Goal: Transaction & Acquisition: Purchase product/service

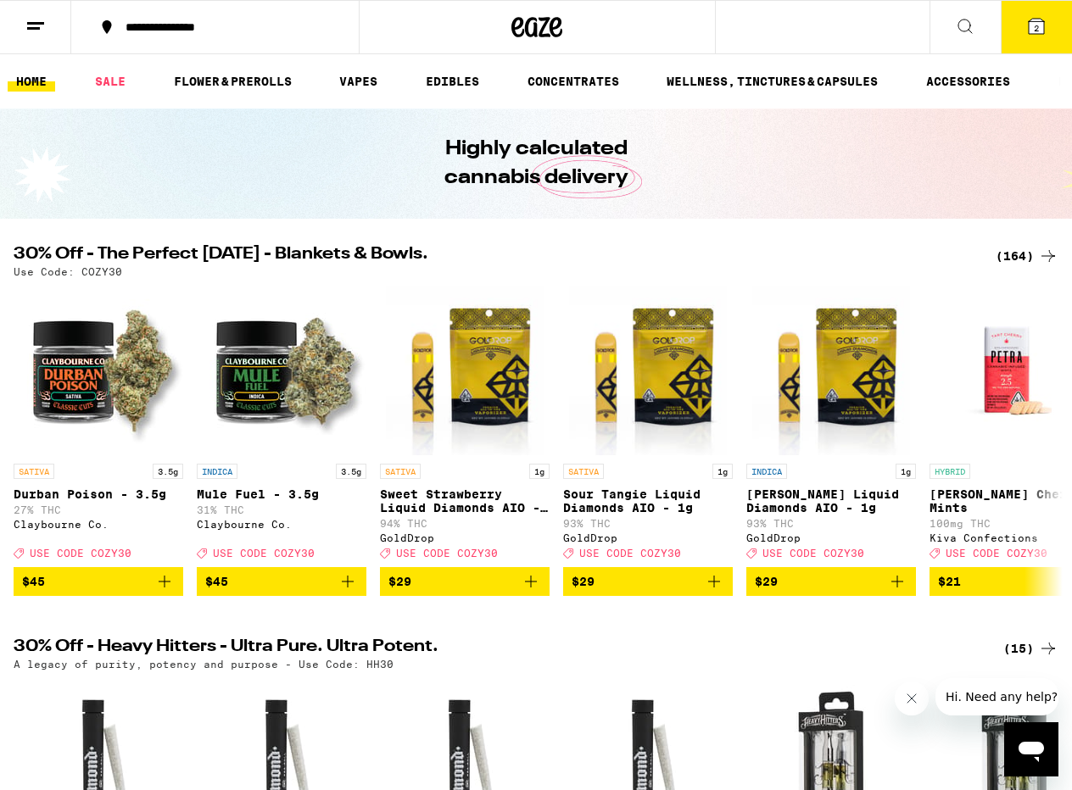
click at [1036, 31] on span "2" at bounding box center [1035, 28] width 5 height 10
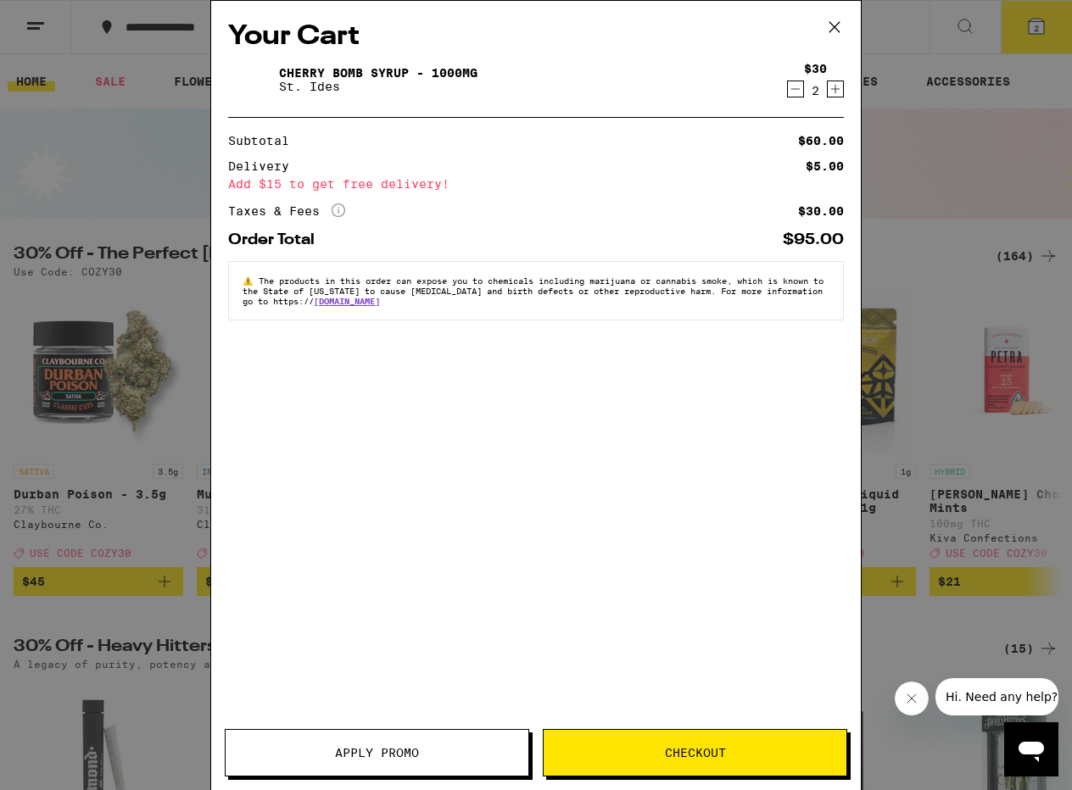
click at [705, 754] on span "Checkout" at bounding box center [695, 753] width 61 height 12
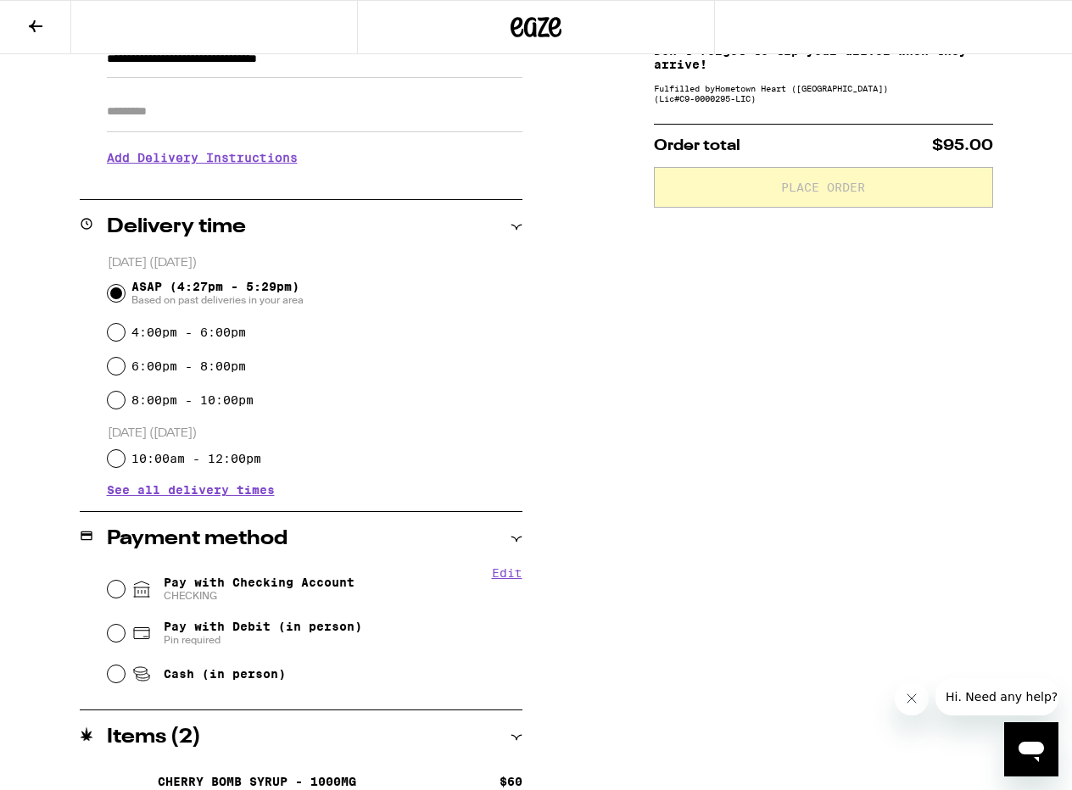
scroll to position [286, 0]
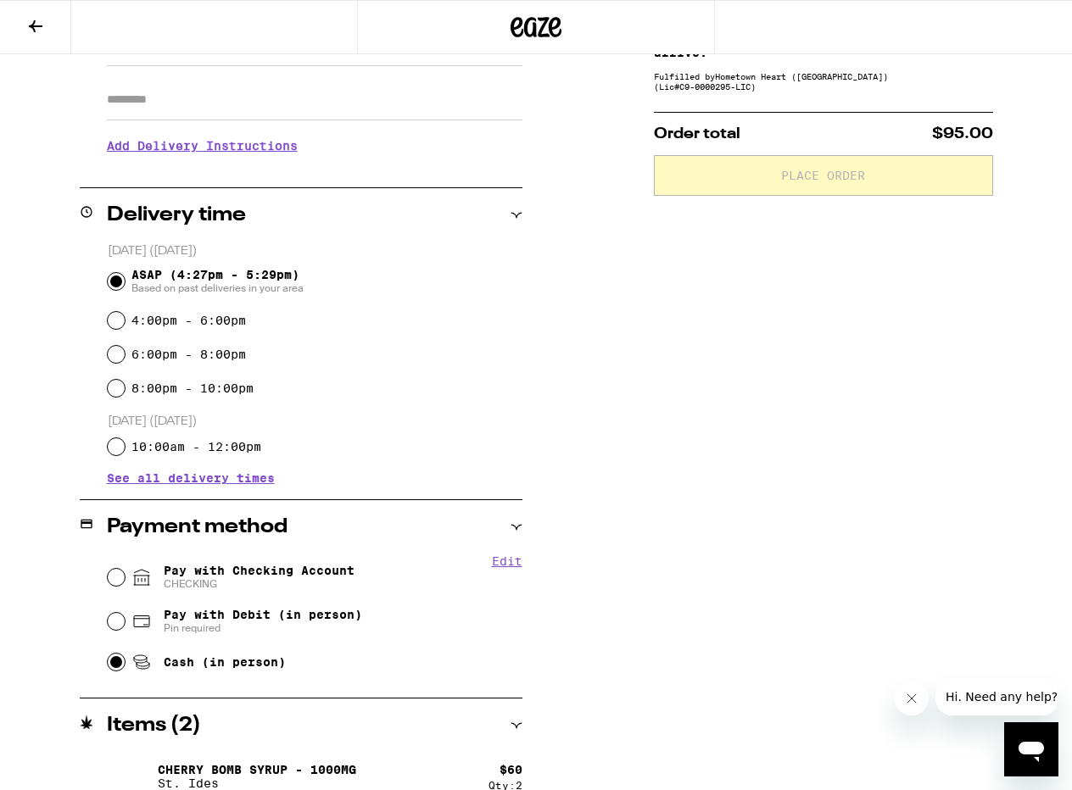
click at [117, 667] on input "Cash (in person)" at bounding box center [116, 662] width 17 height 17
radio input "true"
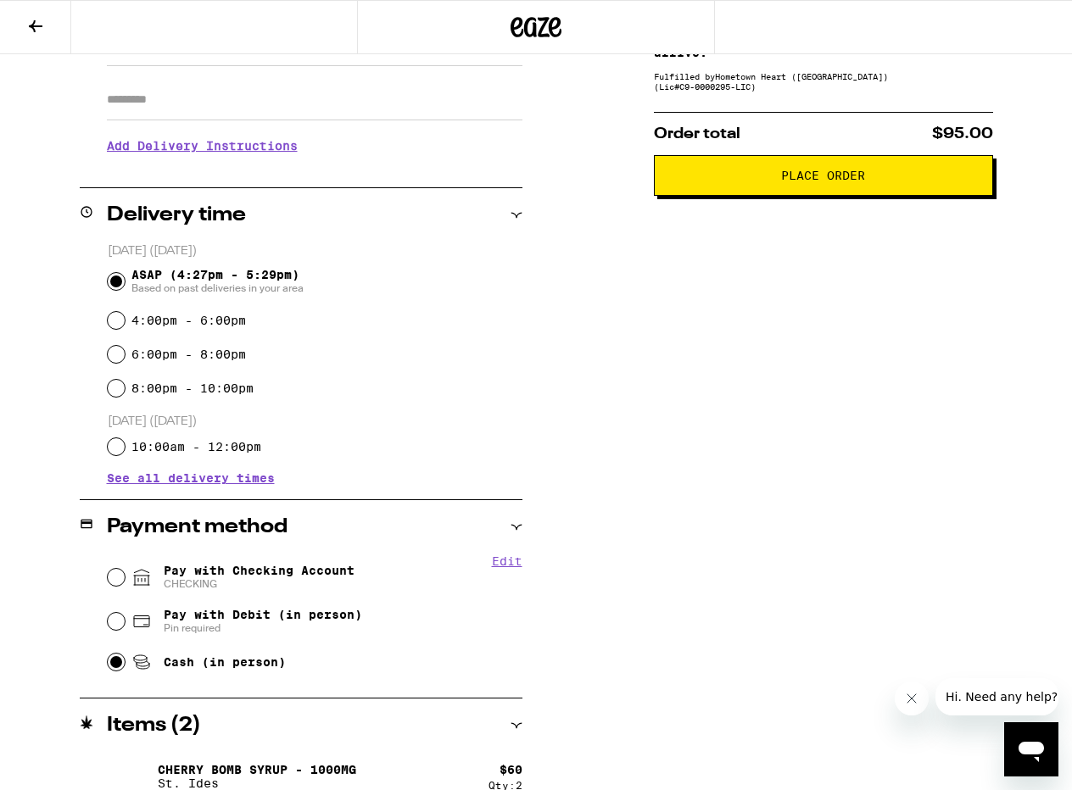
click at [827, 196] on button "Place Order" at bounding box center [823, 175] width 339 height 41
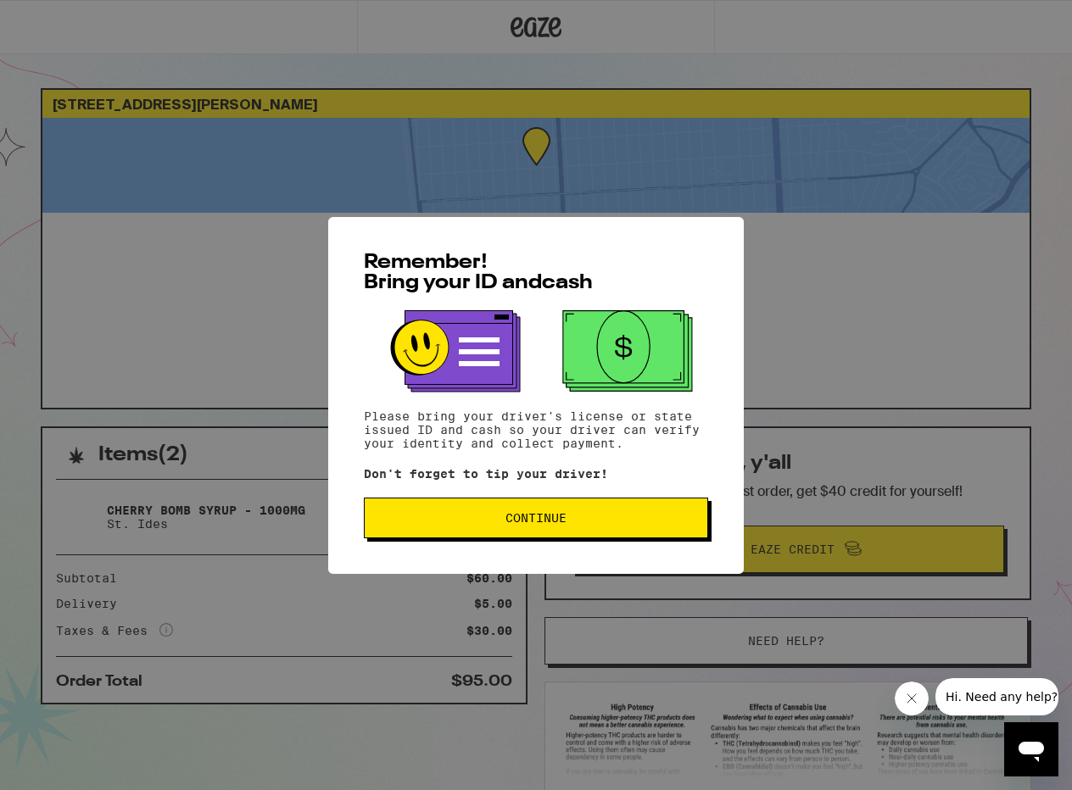
click at [531, 510] on button "Continue" at bounding box center [536, 518] width 344 height 41
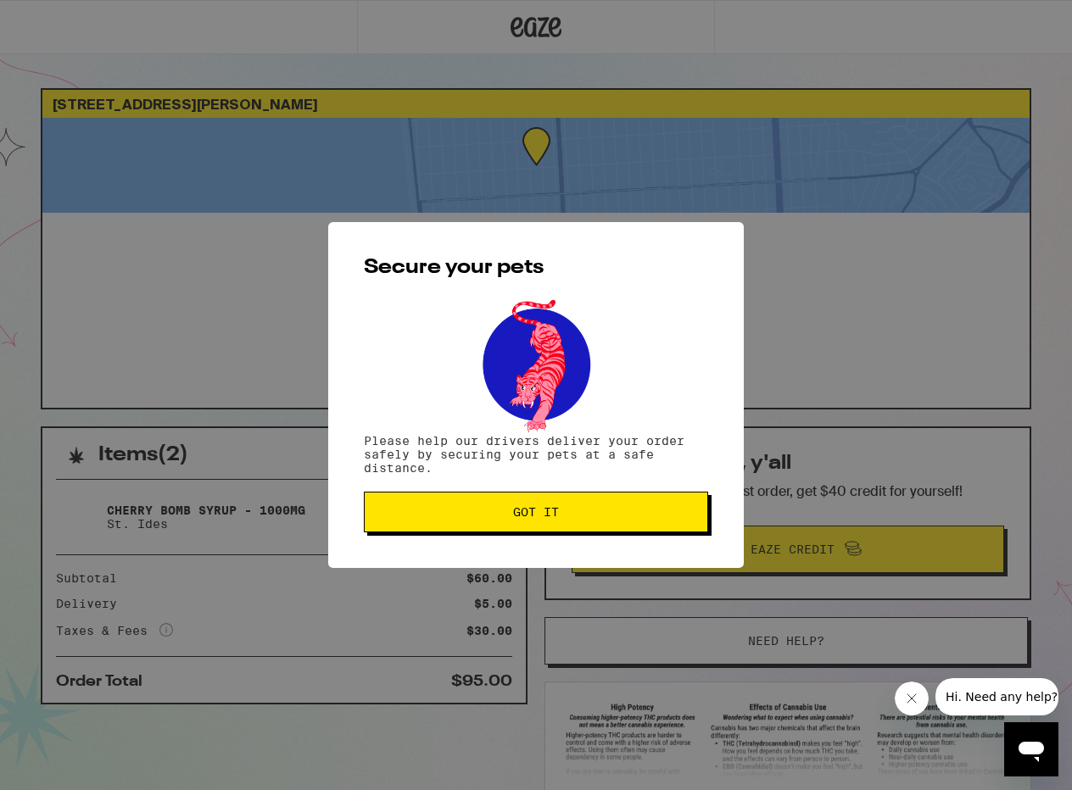
click at [531, 510] on span "Got it" at bounding box center [536, 512] width 46 height 12
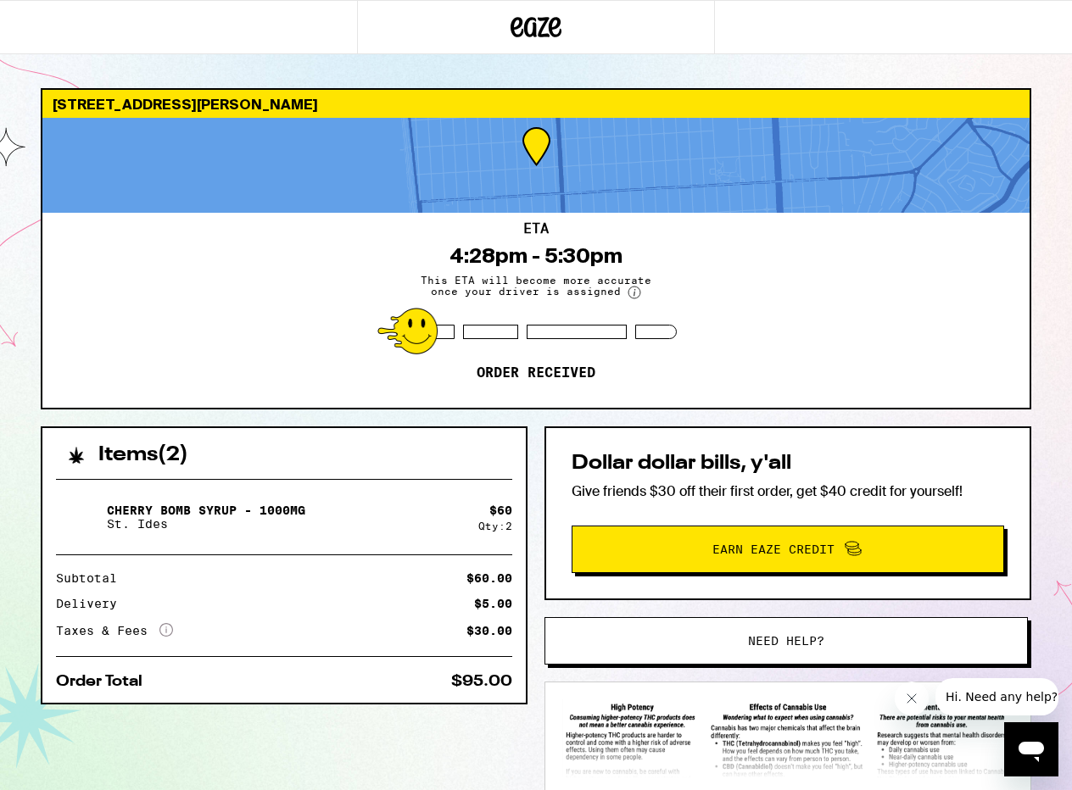
click at [631, 288] on circle at bounding box center [634, 293] width 12 height 12
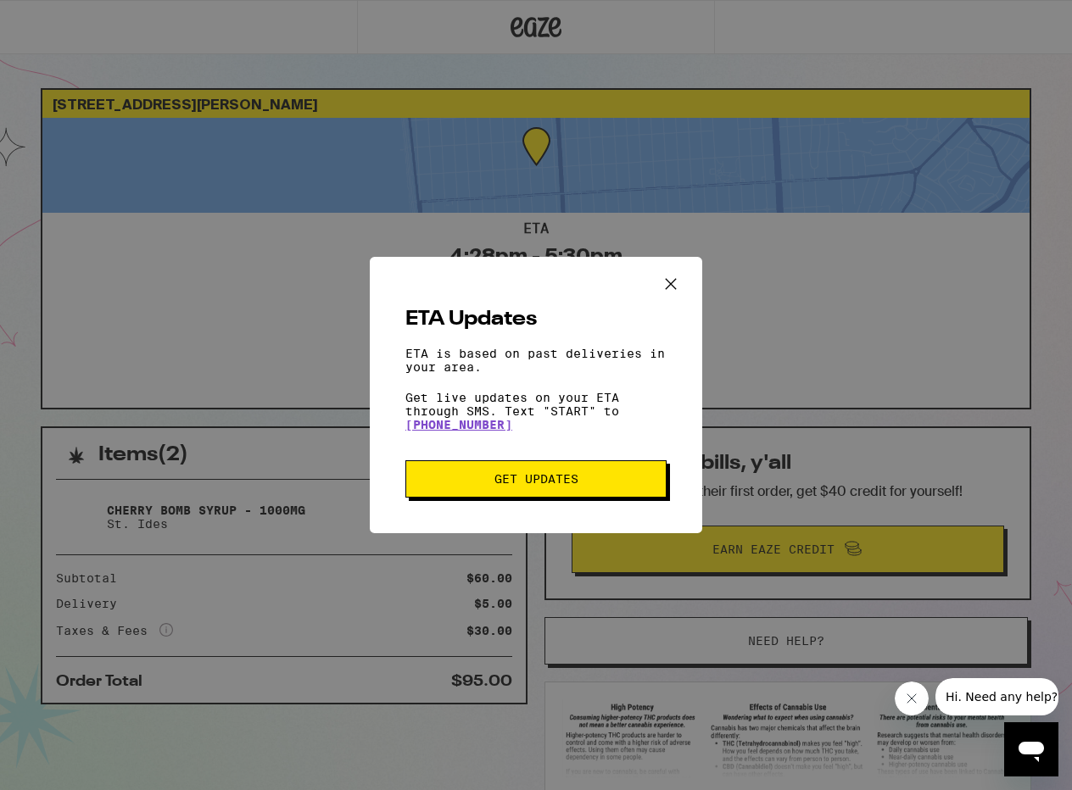
click at [571, 483] on span "Get Updates" at bounding box center [536, 479] width 84 height 12
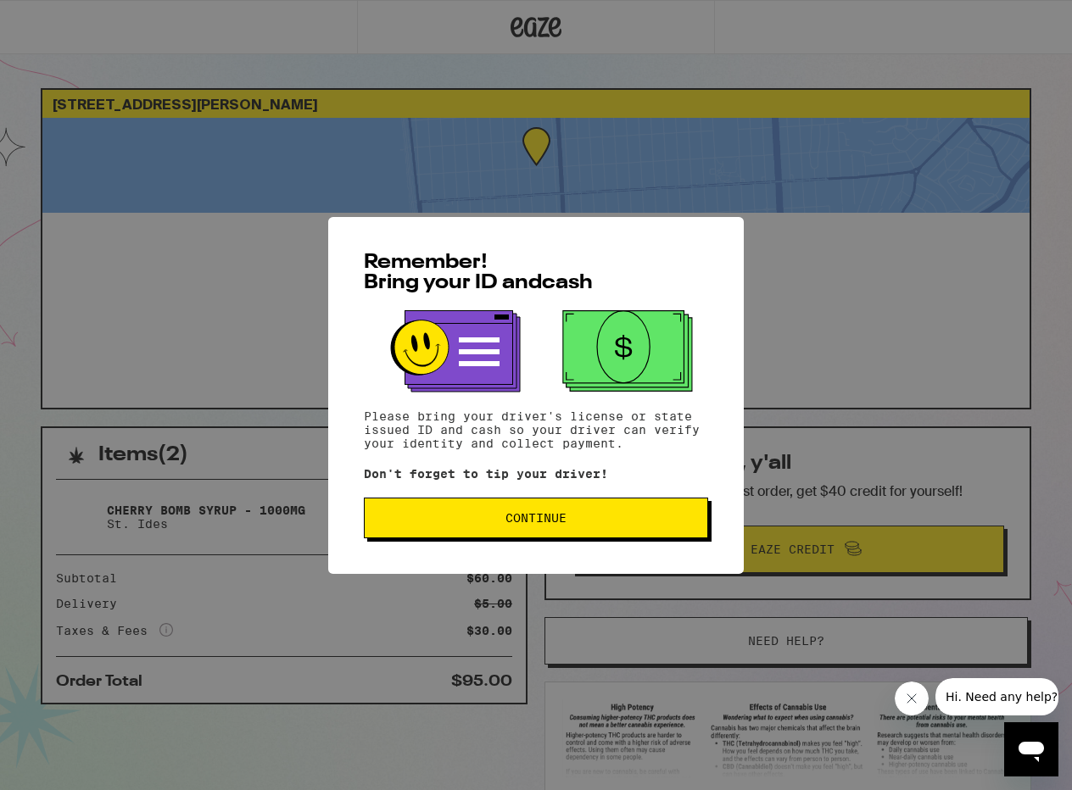
click at [627, 515] on button "Continue" at bounding box center [536, 518] width 344 height 41
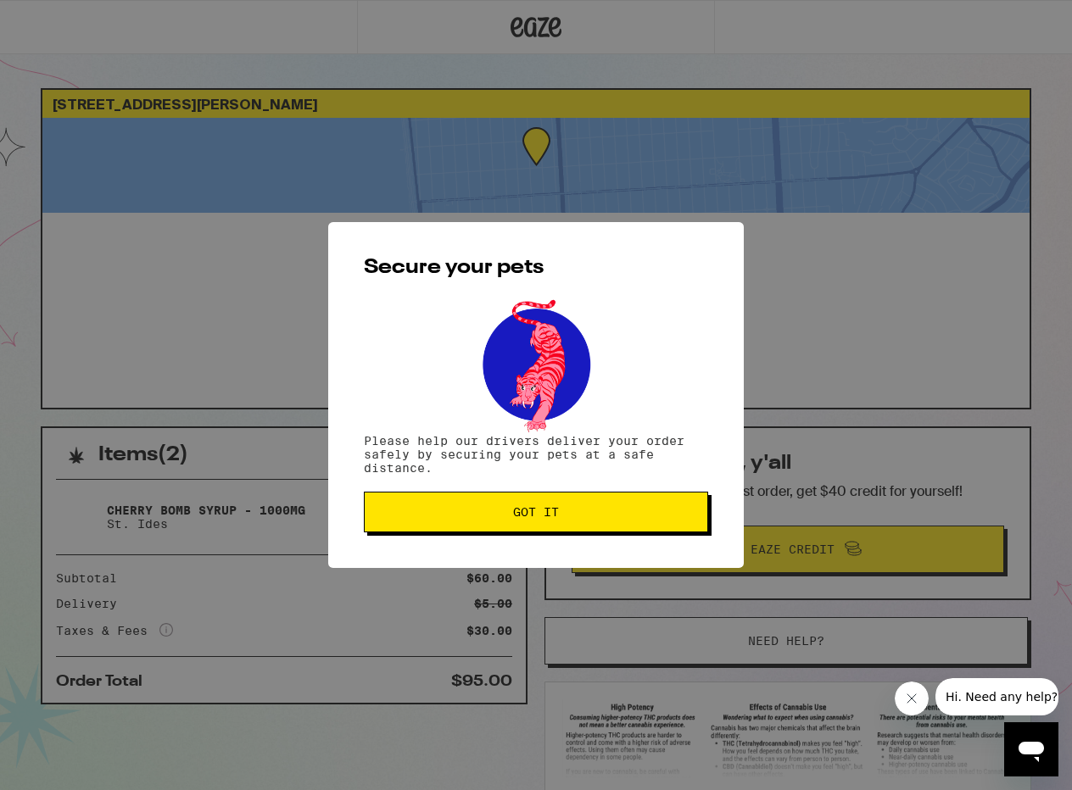
click at [586, 515] on span "Got it" at bounding box center [535, 512] width 315 height 12
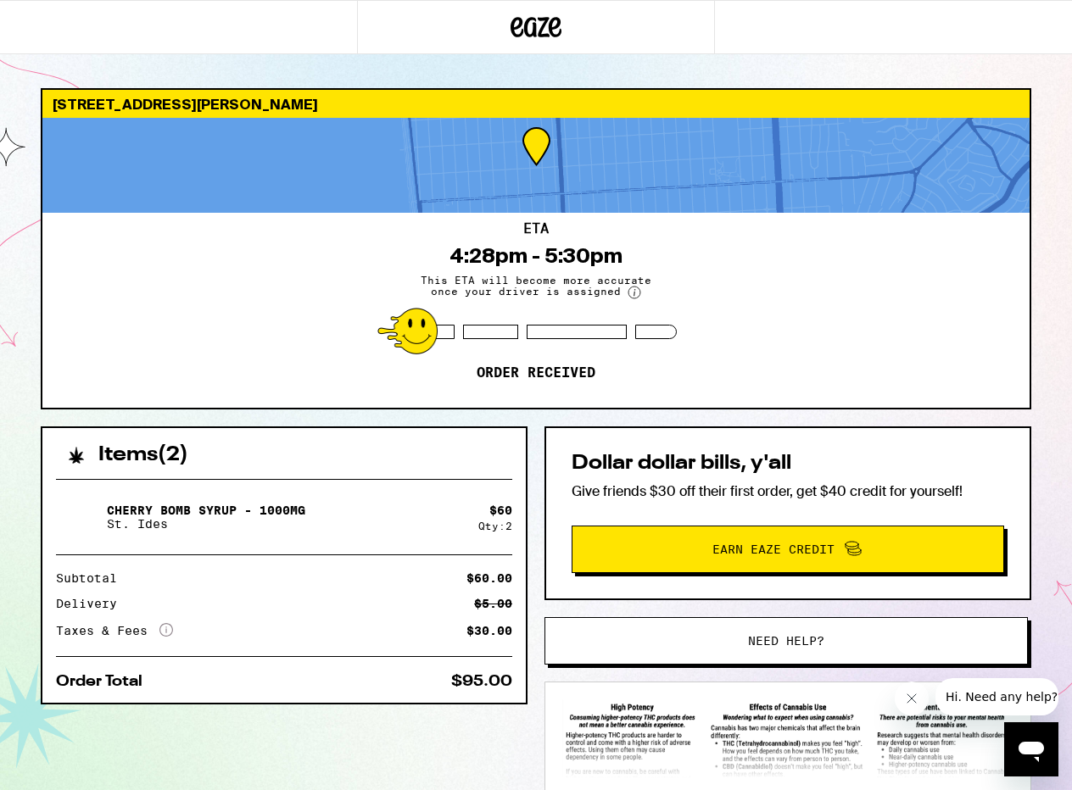
click at [192, 333] on div "ETA 4:28pm - 5:30pm This ETA will become more accurate once your driver is assi…" at bounding box center [535, 310] width 987 height 195
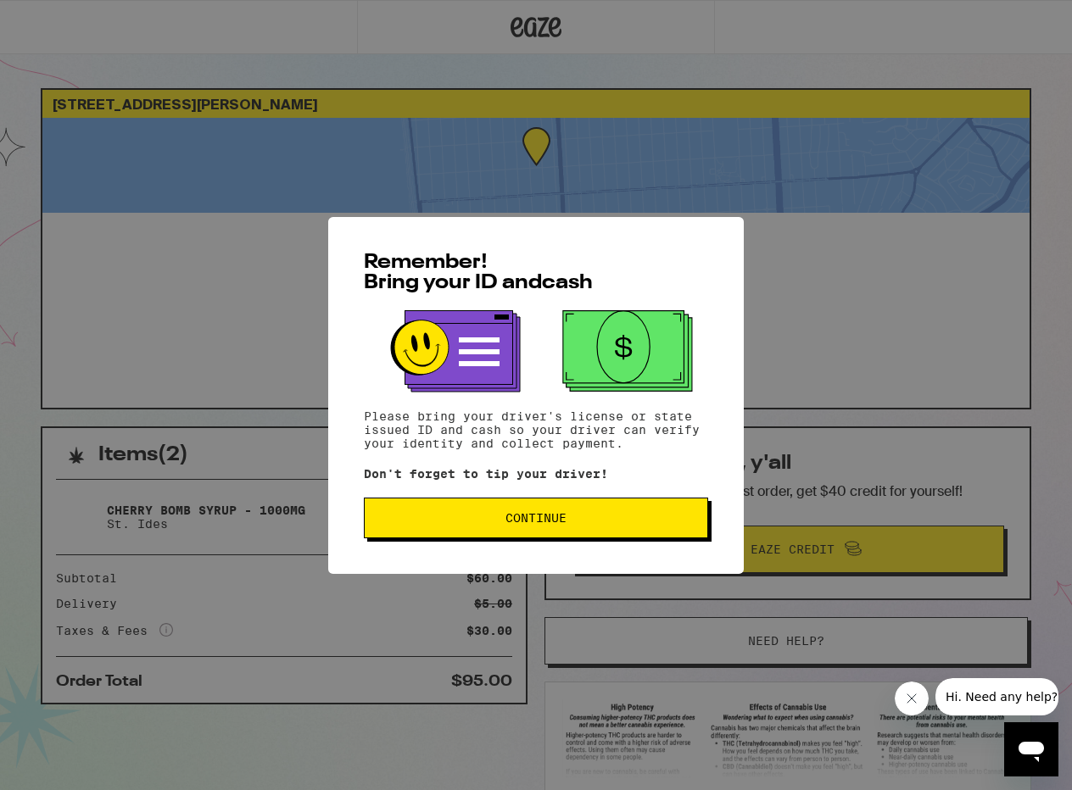
click at [496, 514] on button "Continue" at bounding box center [536, 518] width 344 height 41
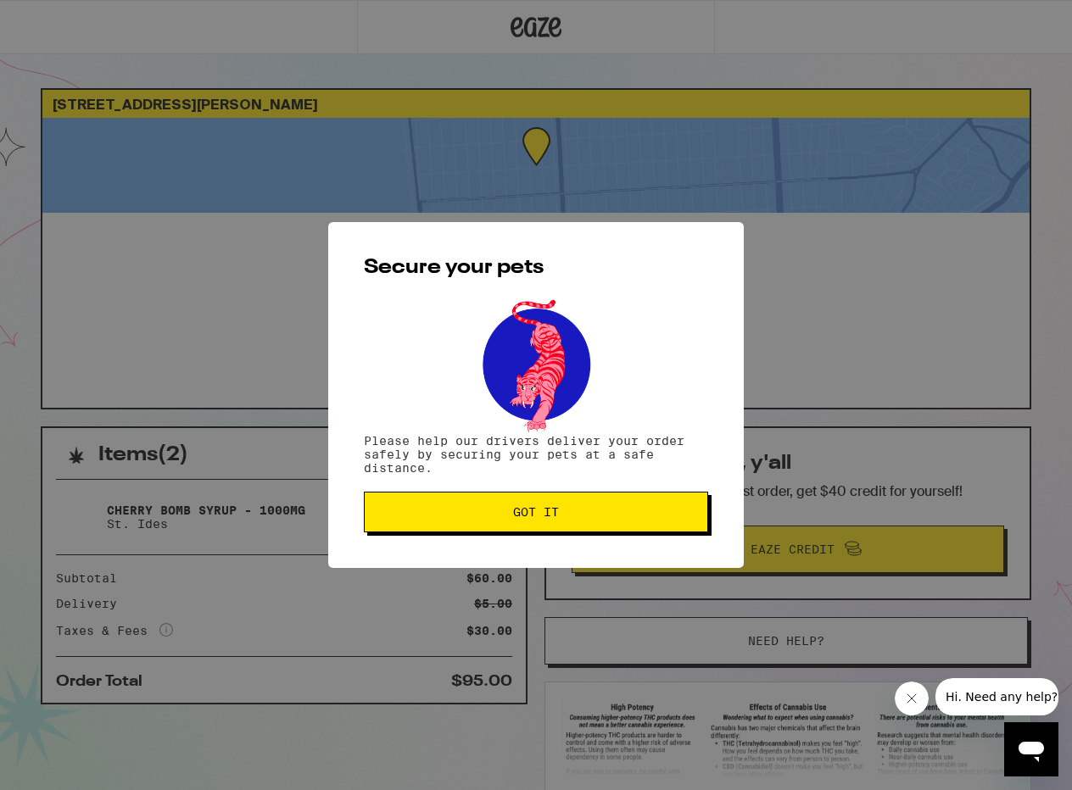
click at [516, 515] on span "Got it" at bounding box center [536, 512] width 46 height 12
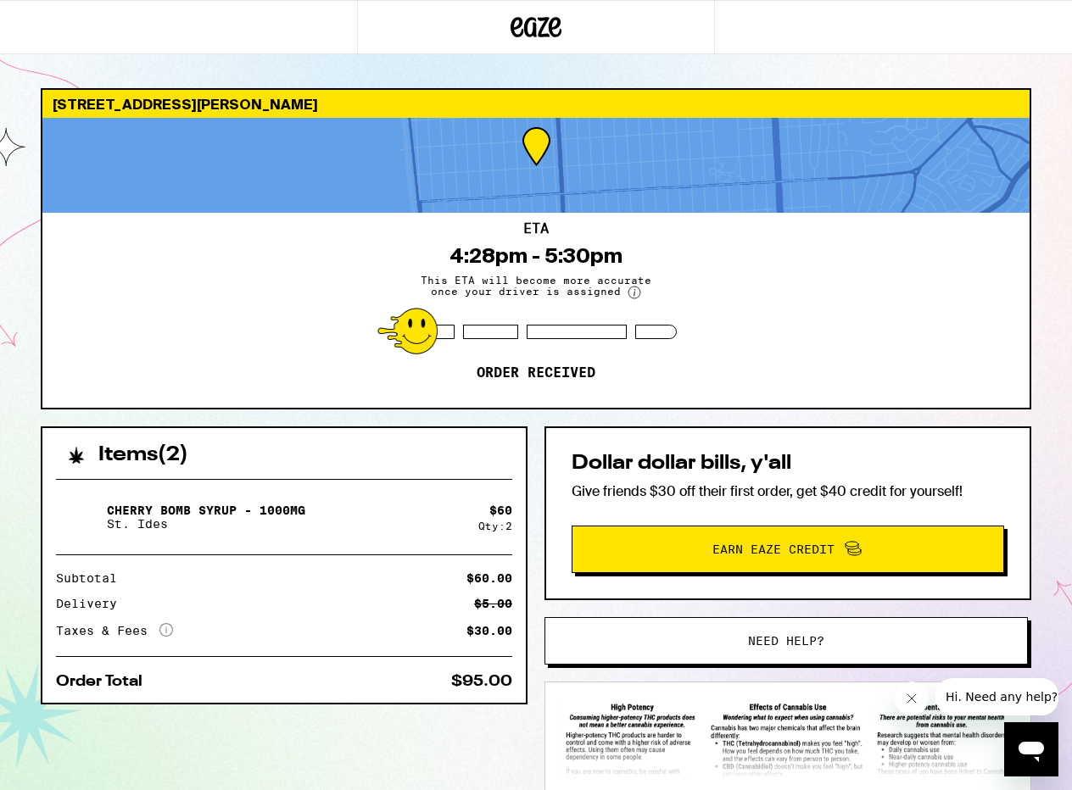
click at [318, 350] on div "ETA 4:28pm - 5:30pm This ETA will become more accurate once your driver is assi…" at bounding box center [535, 310] width 987 height 195
click at [259, 303] on div "ETA 4:28pm - 5:30pm This ETA will become more accurate once your driver is assi…" at bounding box center [535, 310] width 987 height 195
click at [203, 304] on div "ETA 4:28pm - 5:30pm This ETA will become more accurate once your driver is assi…" at bounding box center [535, 310] width 987 height 195
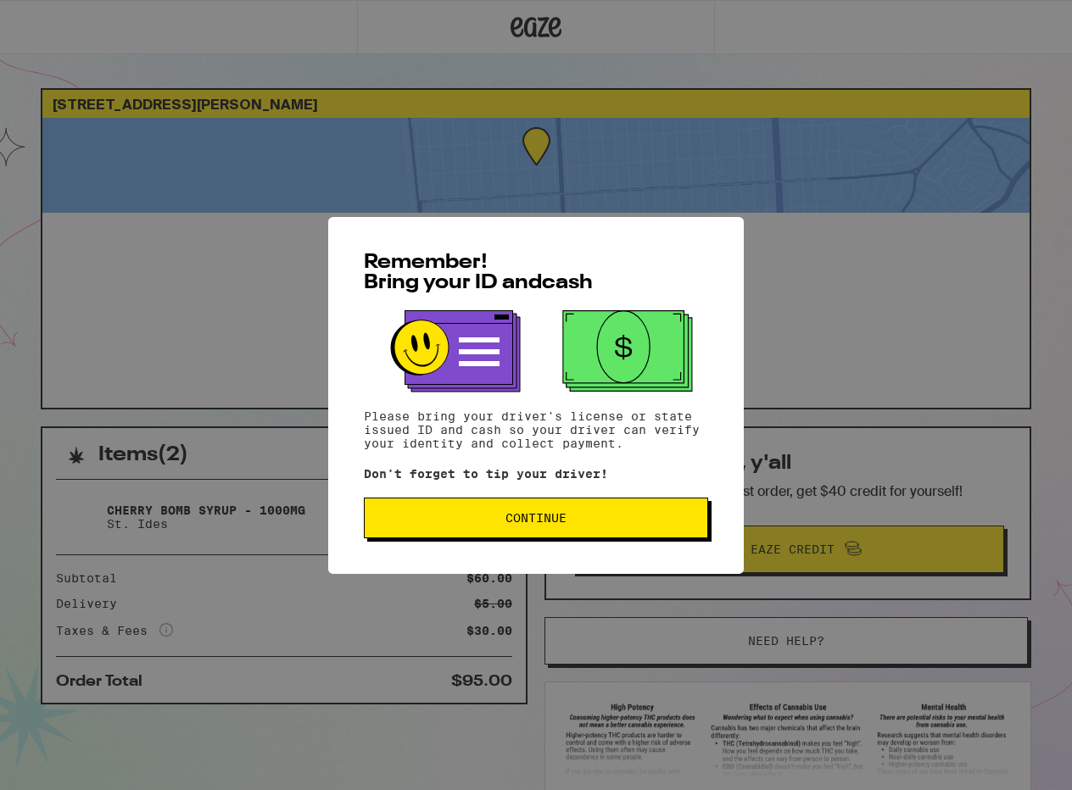
click at [550, 512] on button "Continue" at bounding box center [536, 518] width 344 height 41
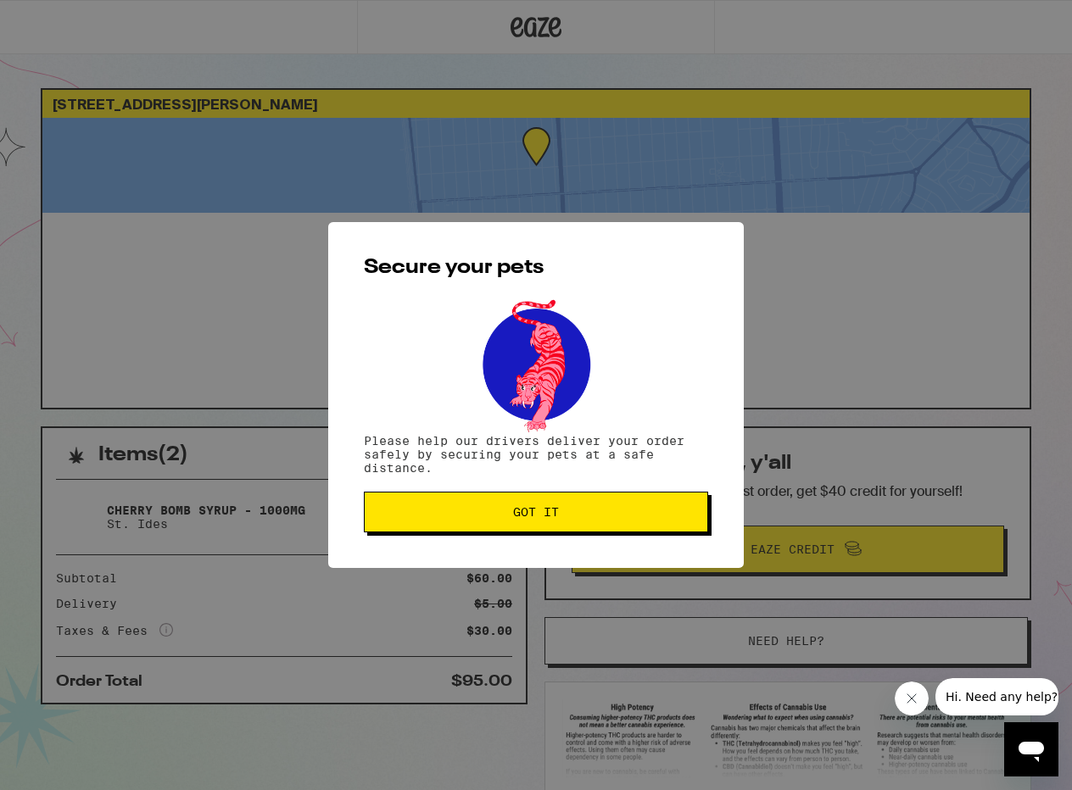
click at [537, 501] on button "Got it" at bounding box center [536, 512] width 344 height 41
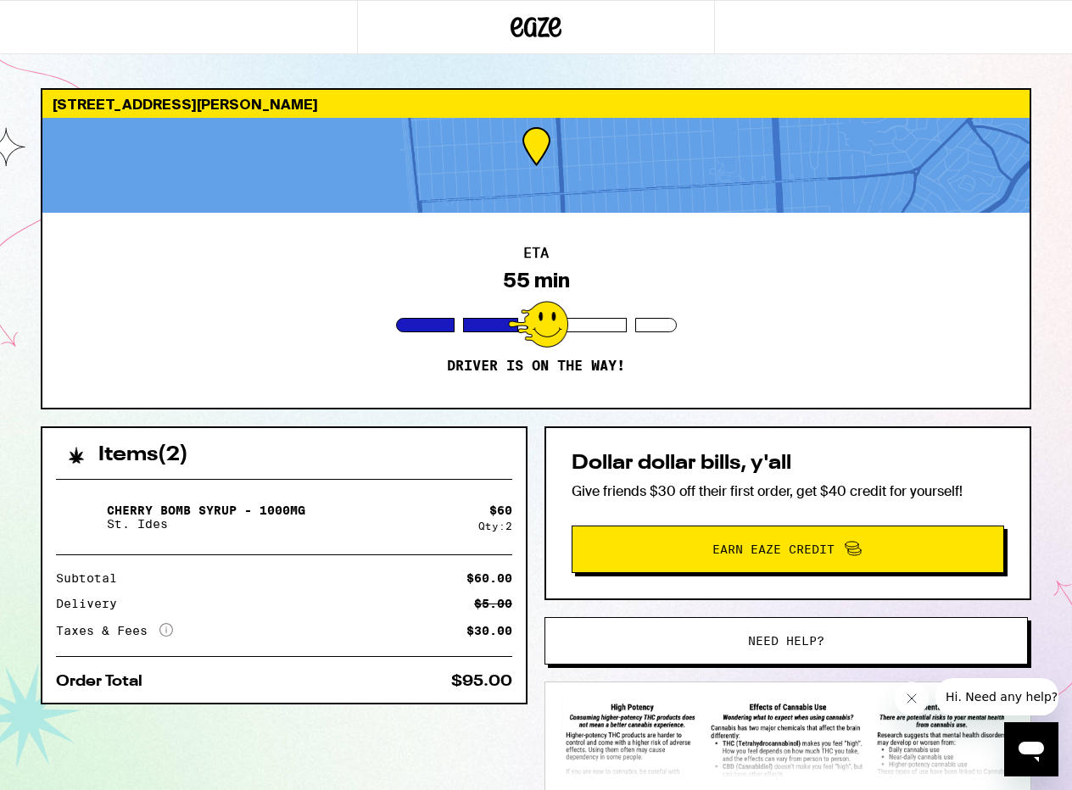
click at [330, 295] on div "ETA 55 min Driver is on the way!" at bounding box center [535, 310] width 987 height 195
click at [359, 37] on div at bounding box center [535, 27] width 357 height 54
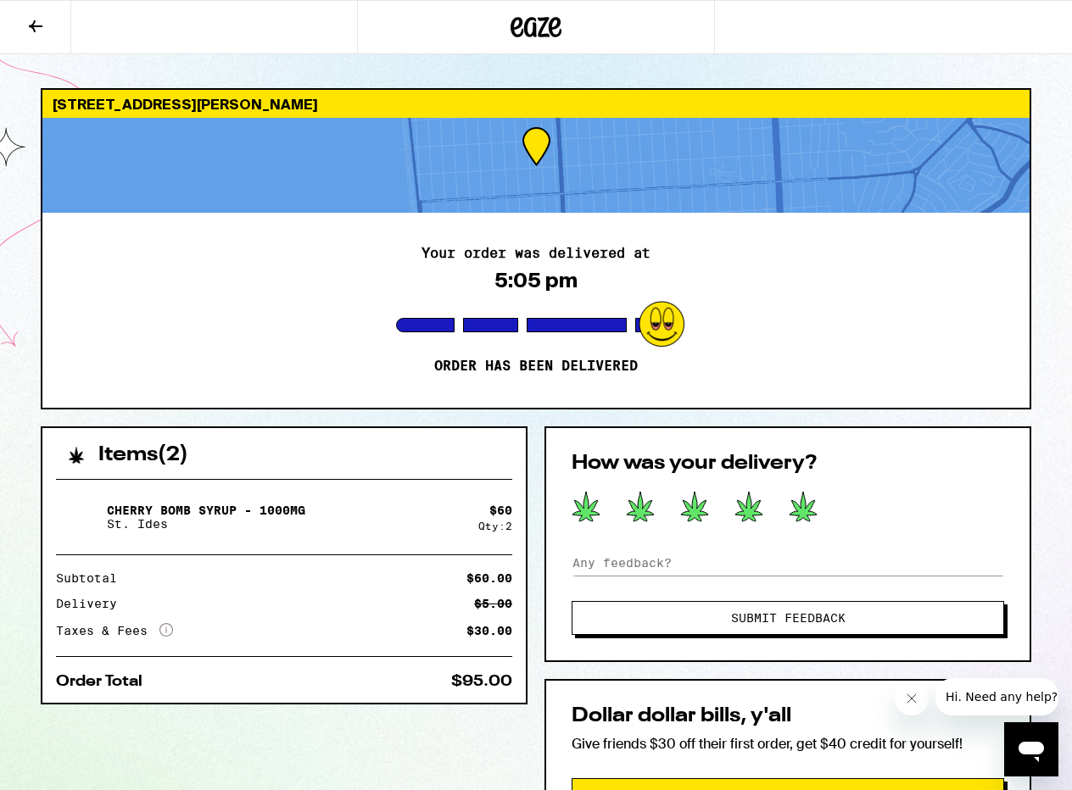
click at [812, 513] on icon at bounding box center [802, 507] width 27 height 30
click at [810, 623] on span "Submit Feedback" at bounding box center [788, 618] width 114 height 12
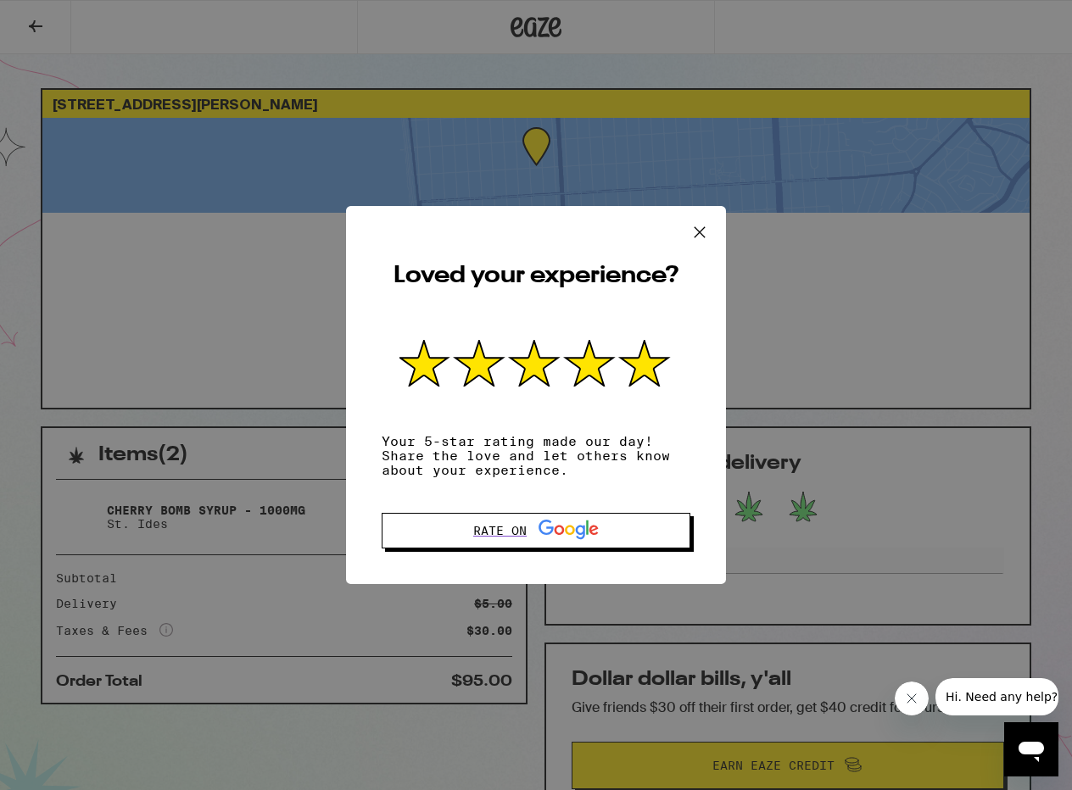
click at [701, 231] on icon at bounding box center [699, 232] width 25 height 25
